Goal: Find specific page/section: Find specific page/section

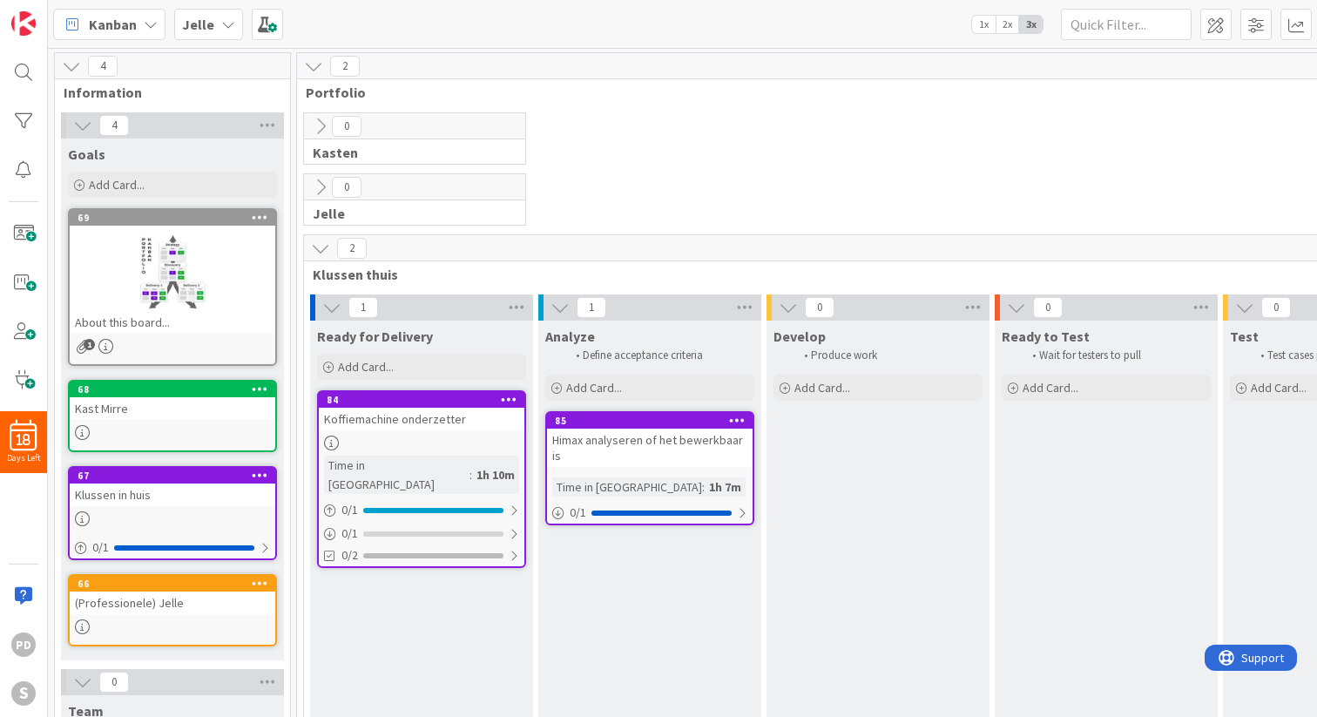
click at [659, 147] on div "0 [PERSON_NAME]" at bounding box center [1105, 142] width 1611 height 61
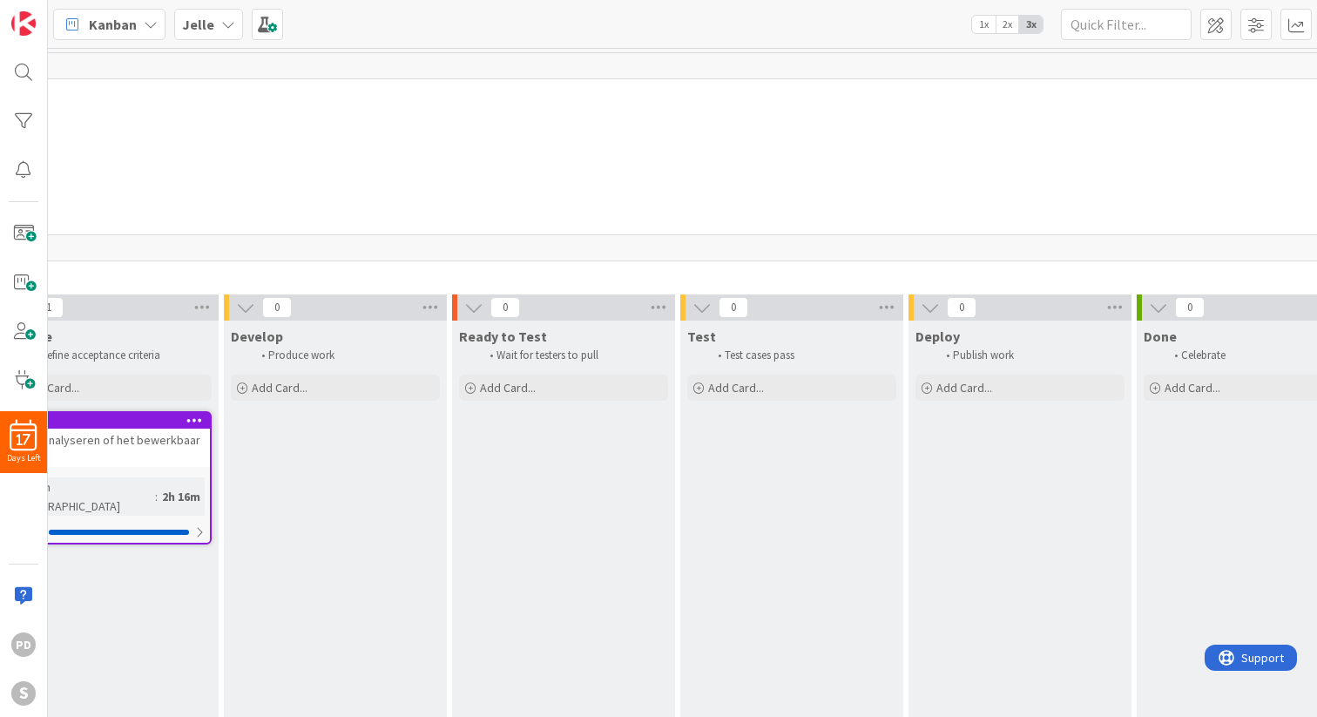
scroll to position [0, 698]
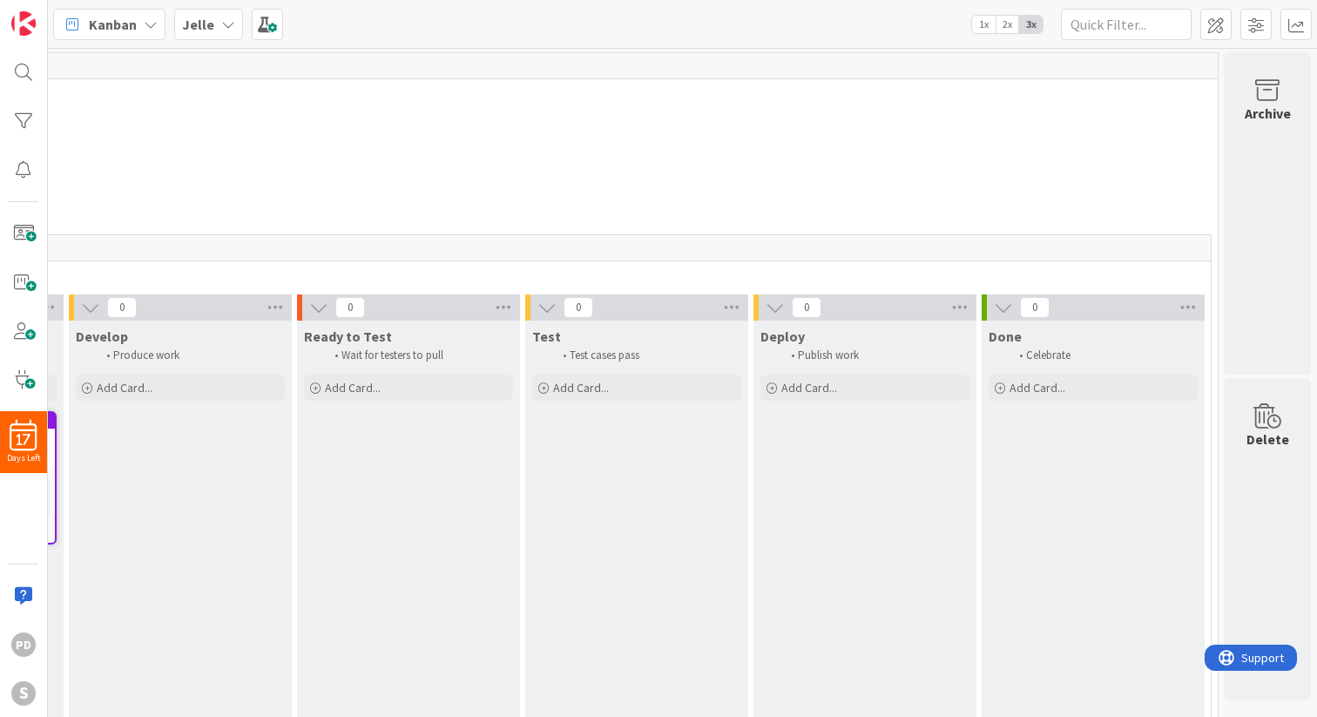
click at [775, 301] on icon at bounding box center [774, 307] width 19 height 19
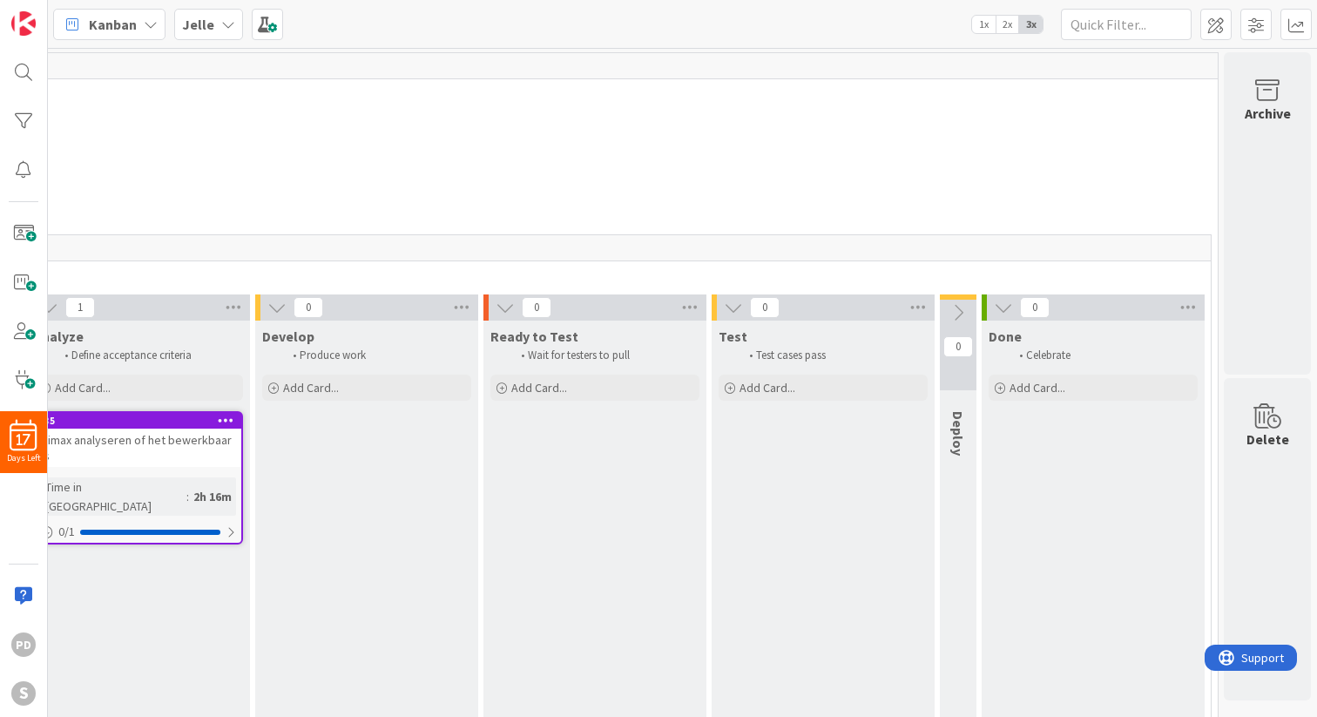
click at [729, 307] on icon at bounding box center [733, 307] width 19 height 19
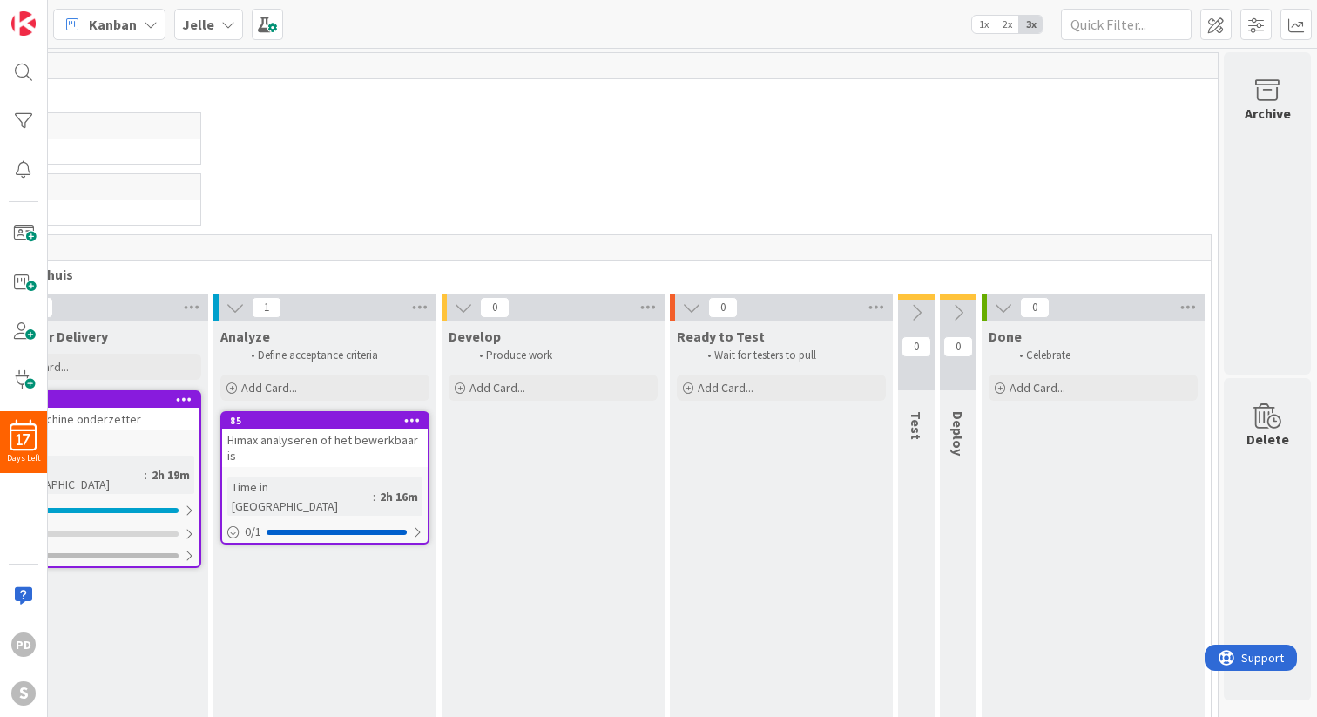
click at [689, 307] on icon at bounding box center [691, 307] width 19 height 19
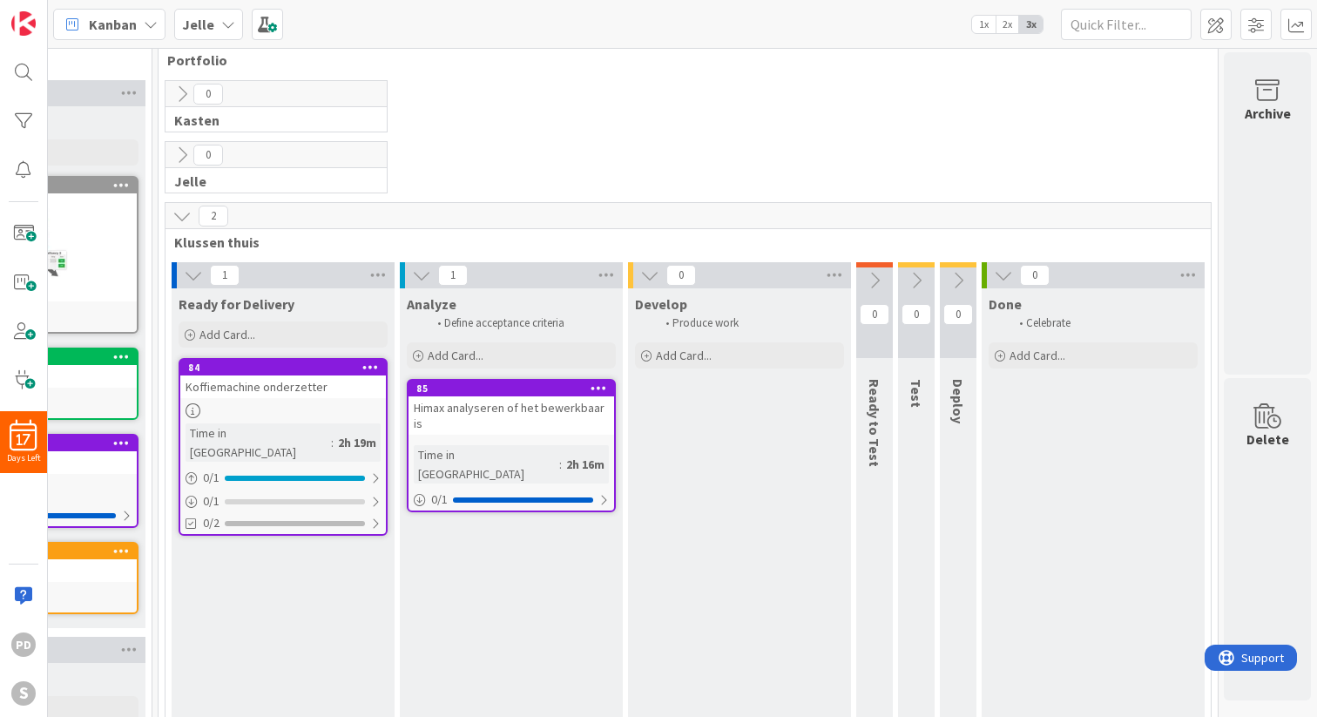
scroll to position [0, 138]
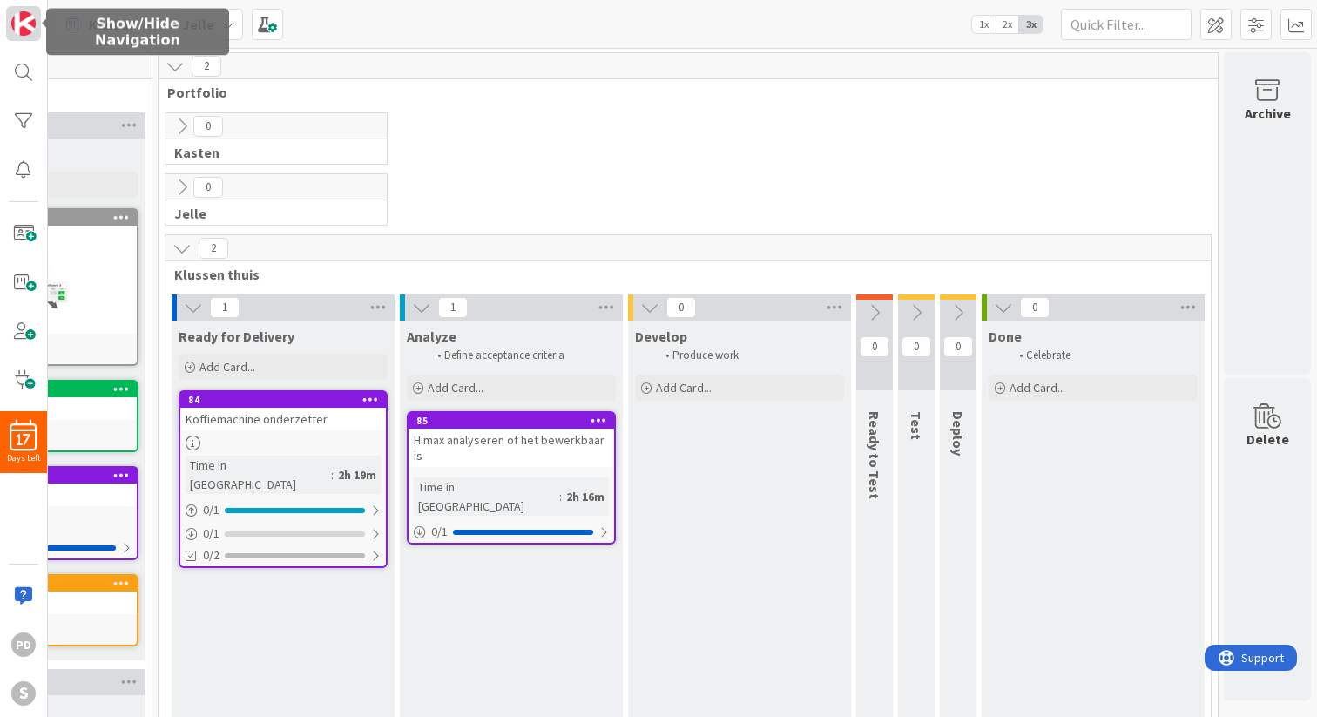
click at [16, 21] on img at bounding box center [23, 23] width 24 height 24
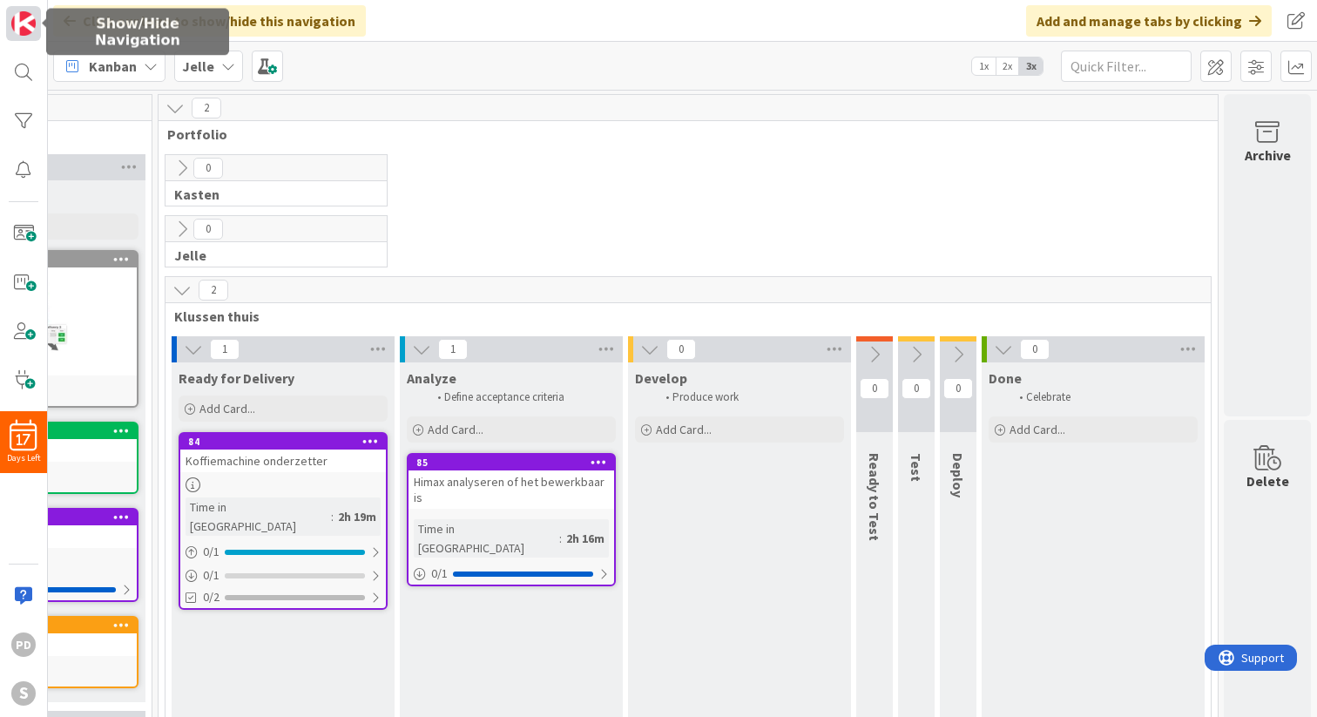
click at [16, 21] on img at bounding box center [23, 23] width 24 height 24
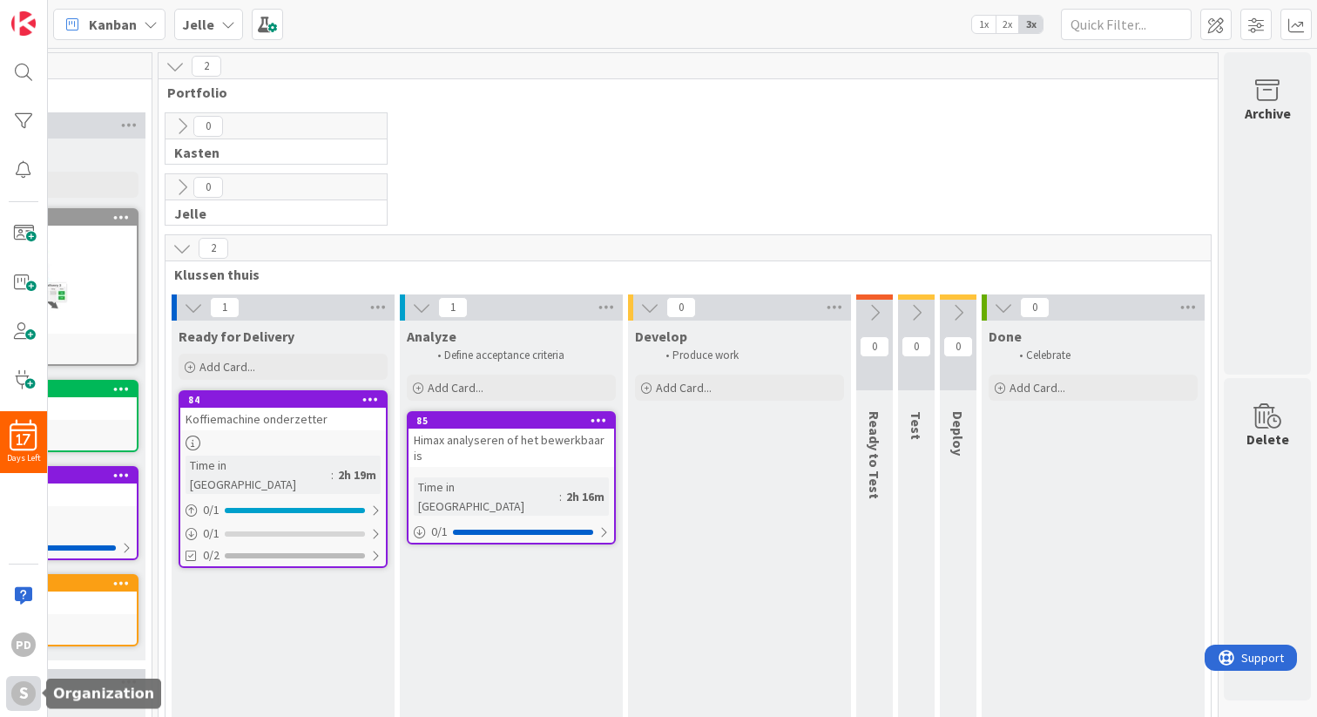
click at [27, 689] on div "S" at bounding box center [23, 693] width 24 height 24
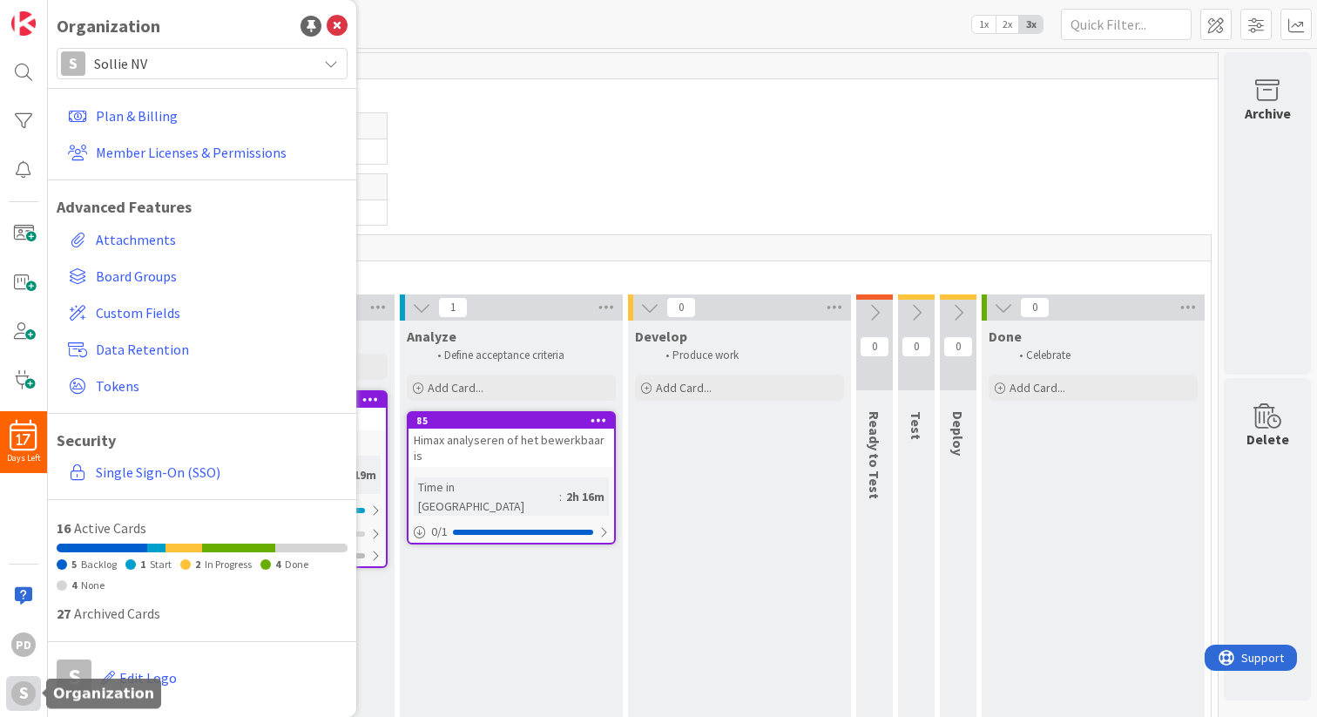
click at [24, 694] on div "S" at bounding box center [23, 693] width 24 height 24
click at [16, 634] on div "pd" at bounding box center [23, 644] width 24 height 24
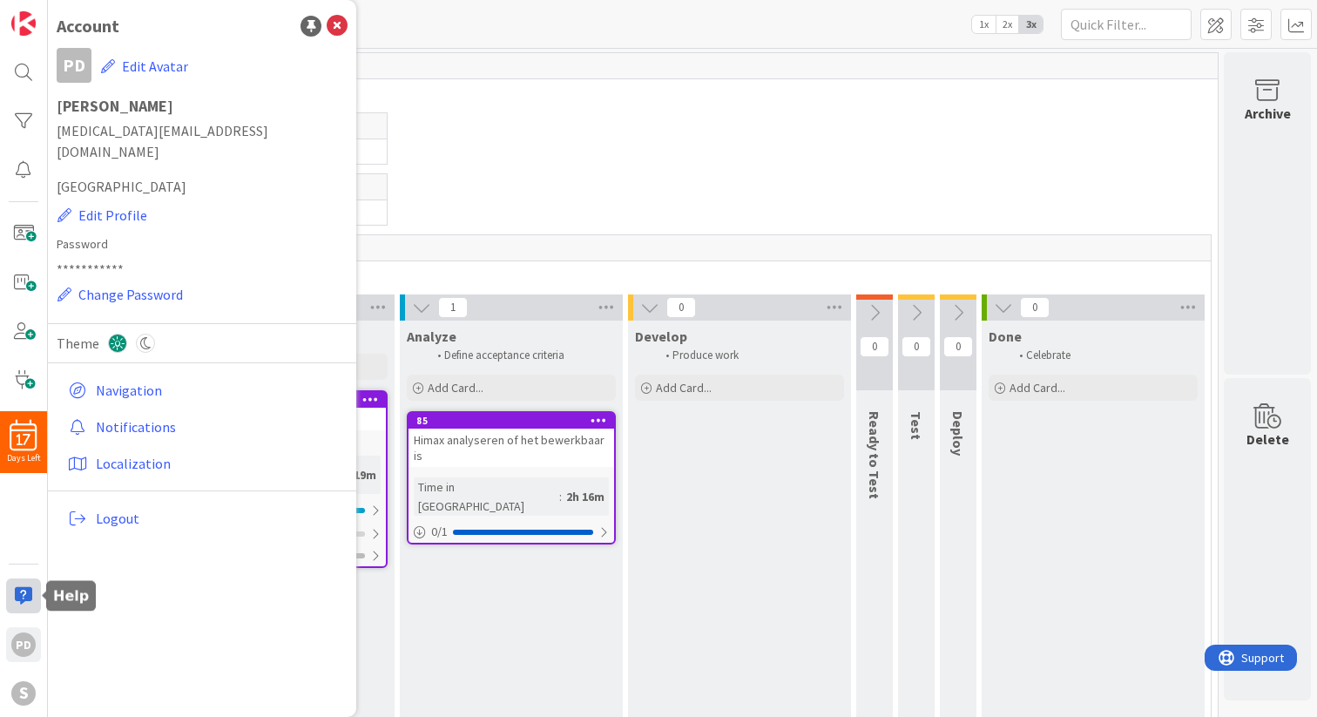
click at [22, 598] on div at bounding box center [23, 595] width 35 height 35
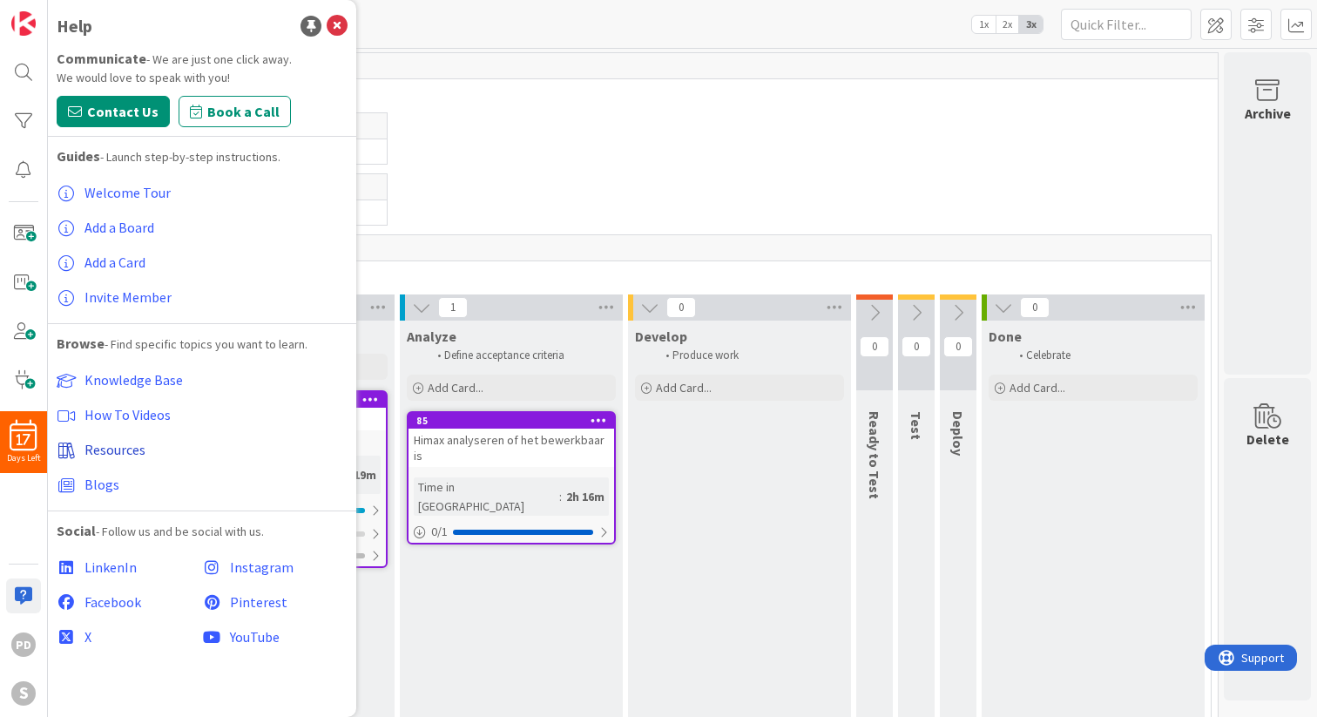
click at [100, 453] on span "Resources" at bounding box center [114, 449] width 61 height 17
